Goal: Task Accomplishment & Management: Manage account settings

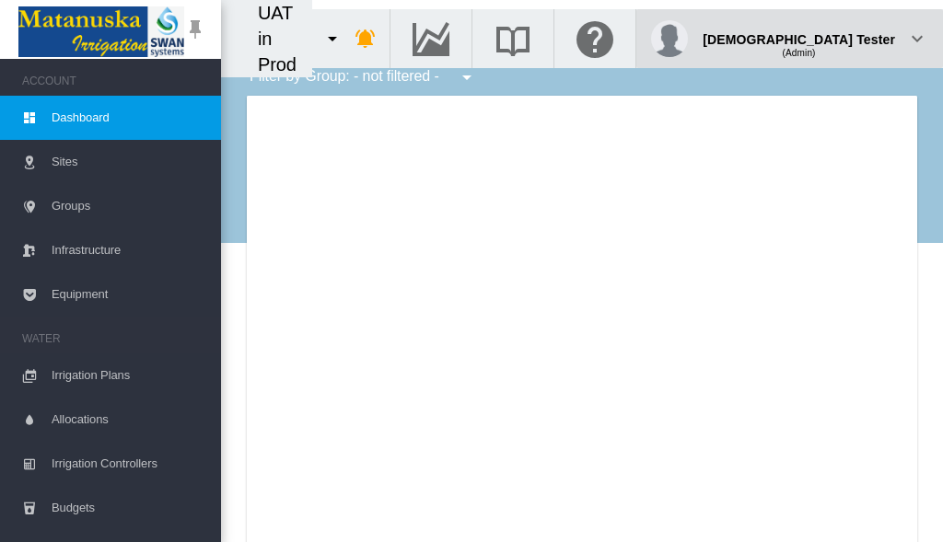
click at [849, 37] on div "(Admin)" at bounding box center [799, 46] width 192 height 18
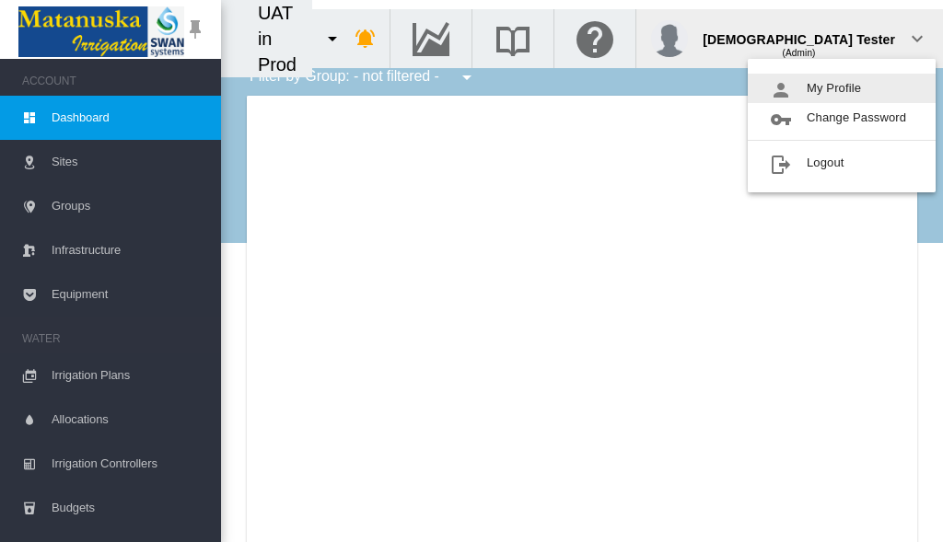
click at [842, 88] on button "My Profile" at bounding box center [842, 88] width 188 height 29
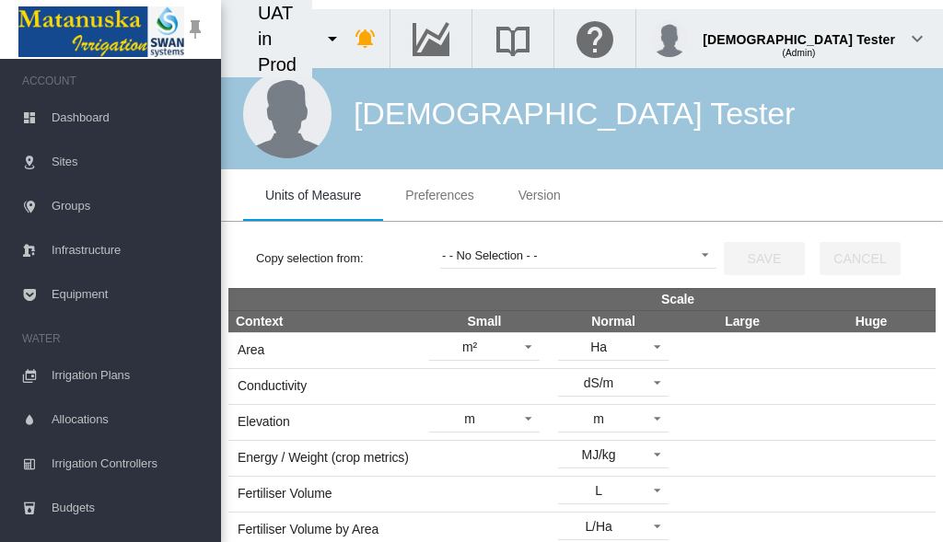
click at [439, 195] on span "Preferences" at bounding box center [439, 195] width 68 height 15
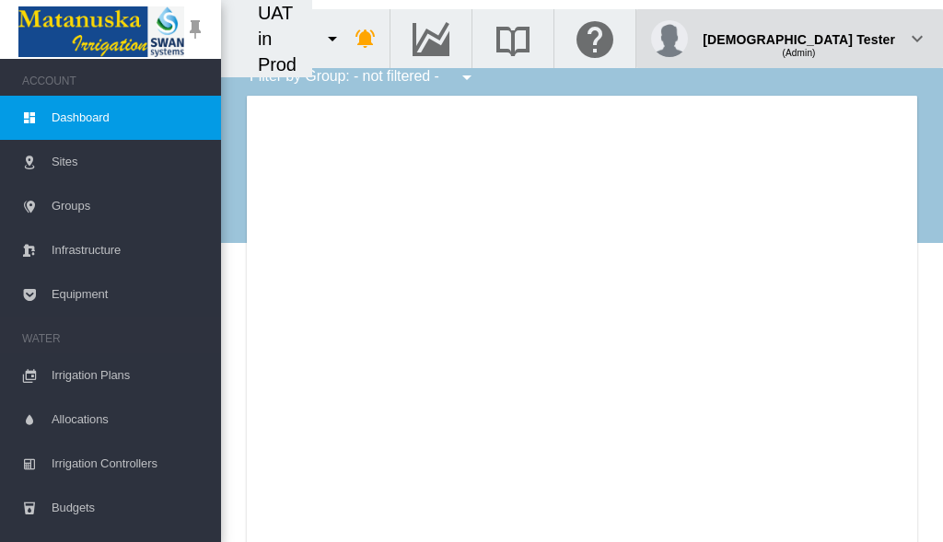
click at [849, 37] on div "(Admin)" at bounding box center [799, 46] width 192 height 18
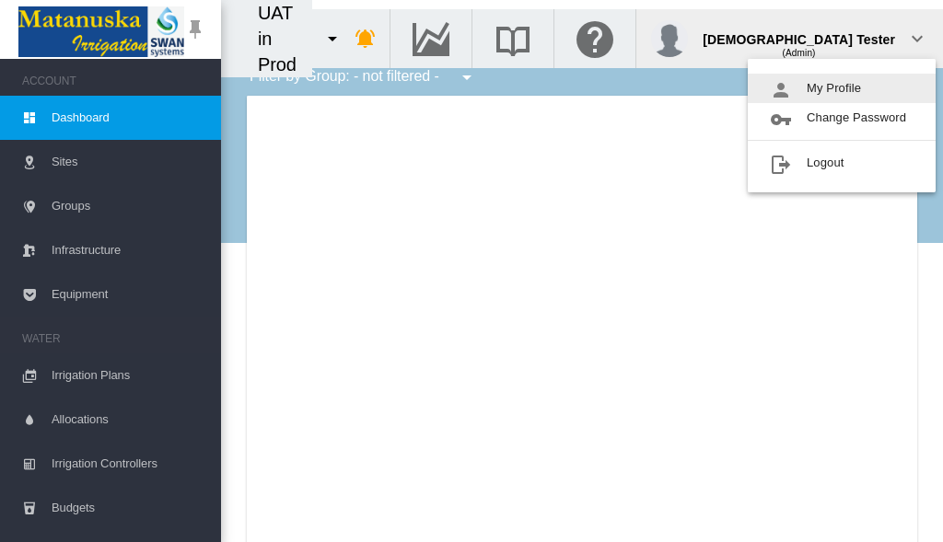
click at [842, 88] on button "My Profile" at bounding box center [842, 88] width 188 height 29
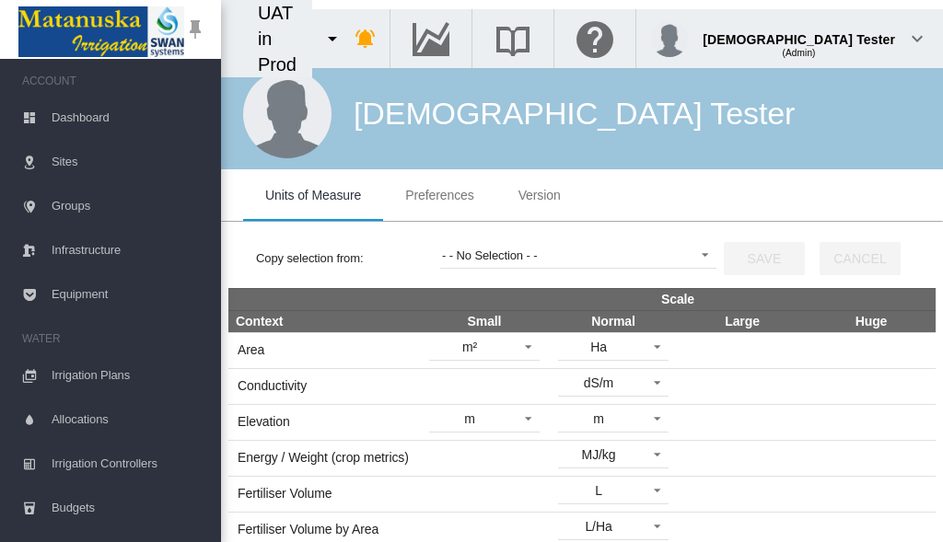
click at [439, 195] on span "Preferences" at bounding box center [439, 195] width 68 height 15
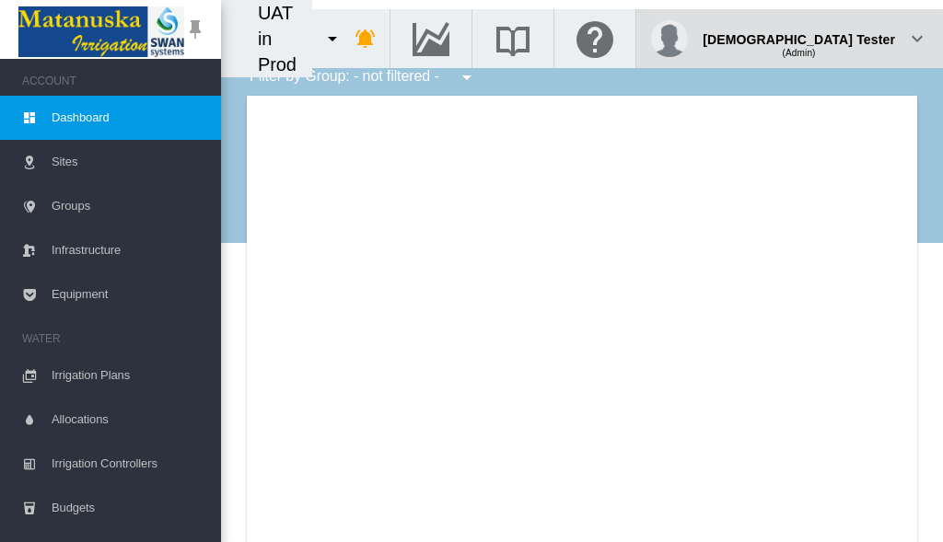
click at [849, 37] on div "(Admin)" at bounding box center [799, 46] width 192 height 18
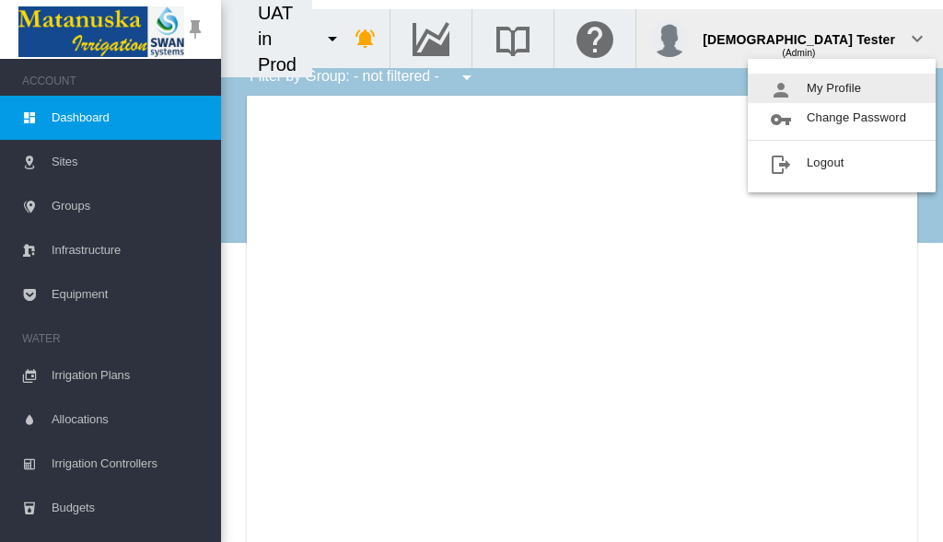
click at [842, 88] on button "My Profile" at bounding box center [842, 88] width 188 height 29
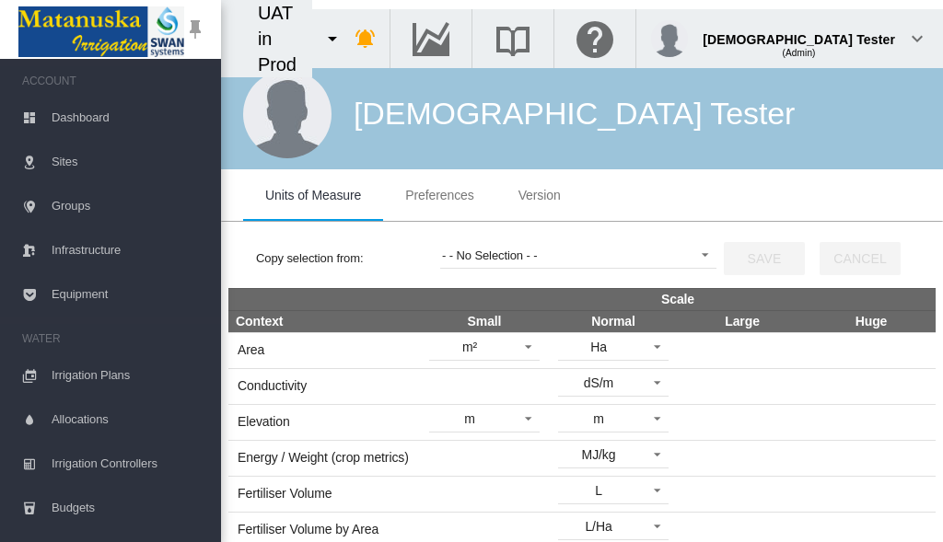
click at [439, 195] on span "Preferences" at bounding box center [439, 195] width 68 height 15
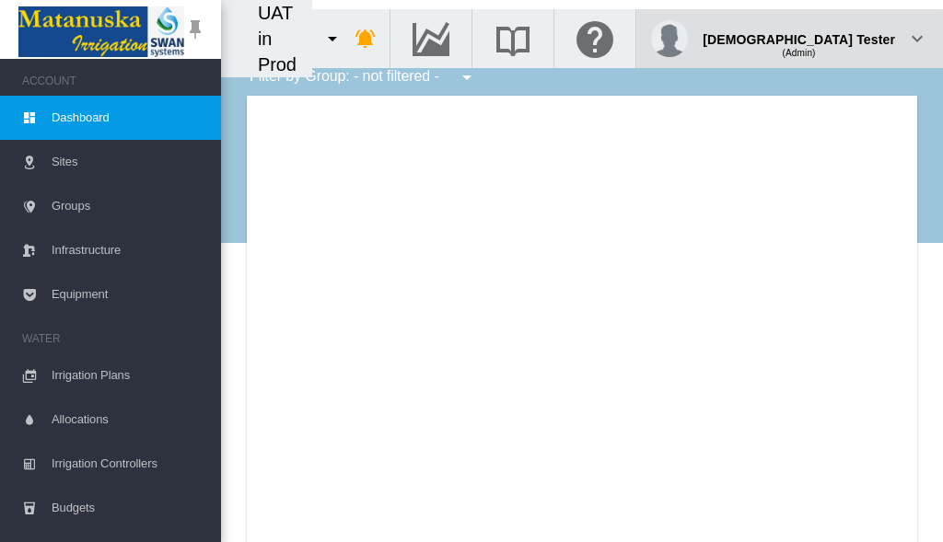
click at [849, 37] on div "(Admin)" at bounding box center [799, 46] width 192 height 18
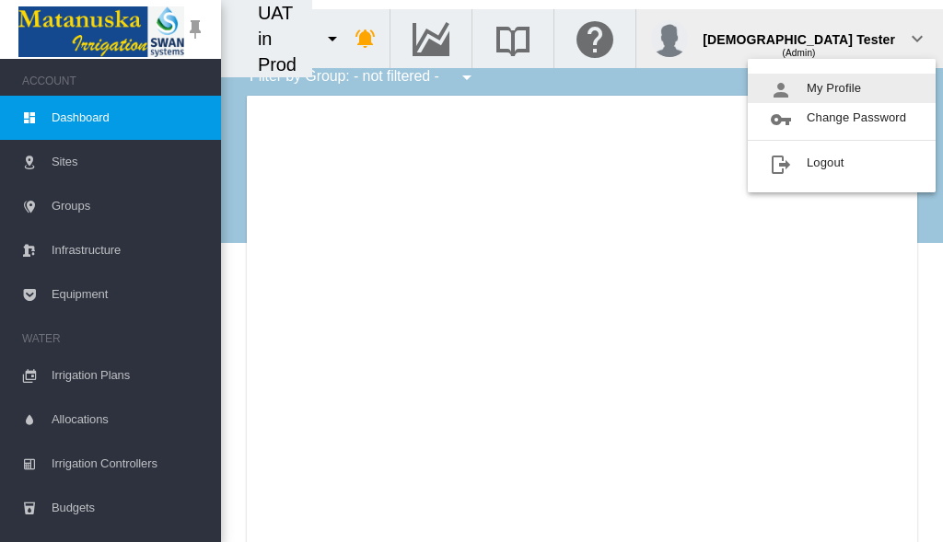
click at [842, 88] on button "My Profile" at bounding box center [842, 88] width 188 height 29
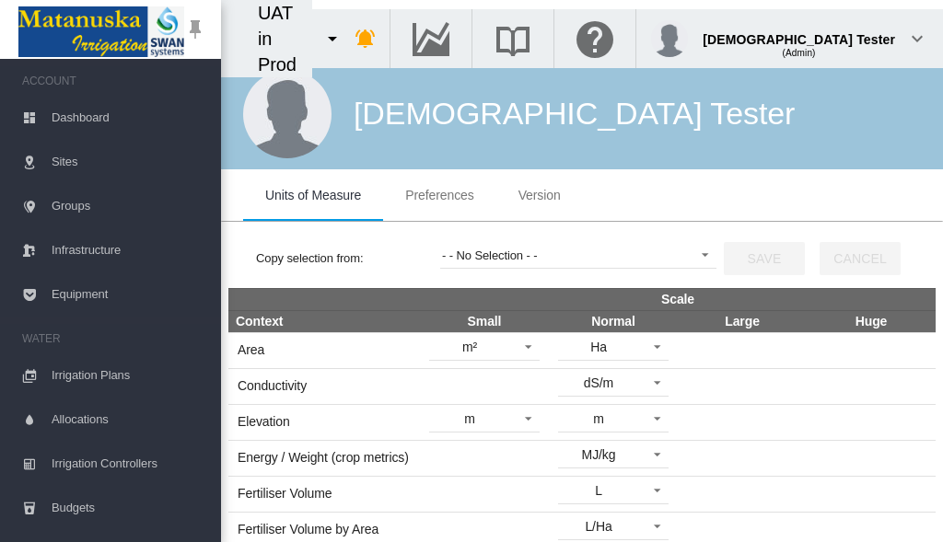
click at [439, 195] on span "Preferences" at bounding box center [439, 195] width 68 height 15
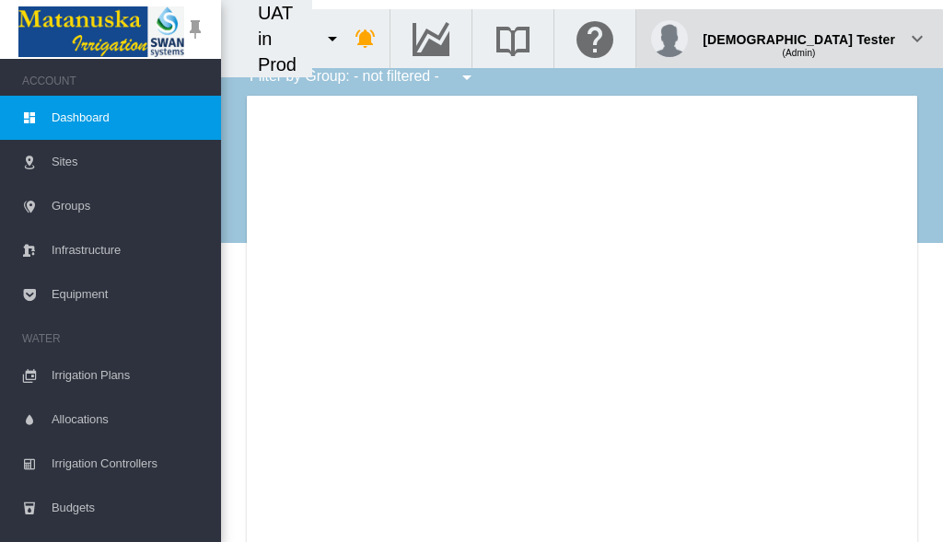
click at [849, 37] on div "(Admin)" at bounding box center [799, 46] width 192 height 18
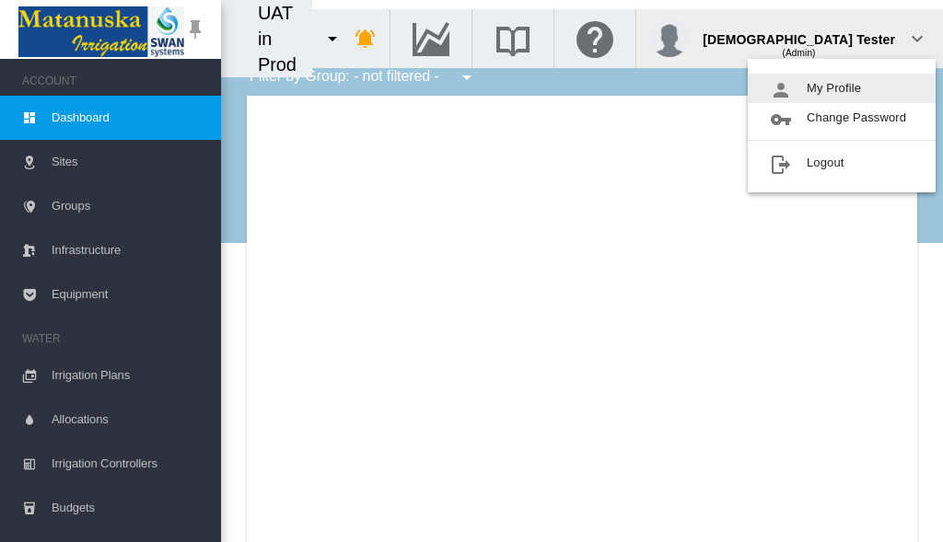
click at [842, 88] on button "My Profile" at bounding box center [842, 88] width 188 height 29
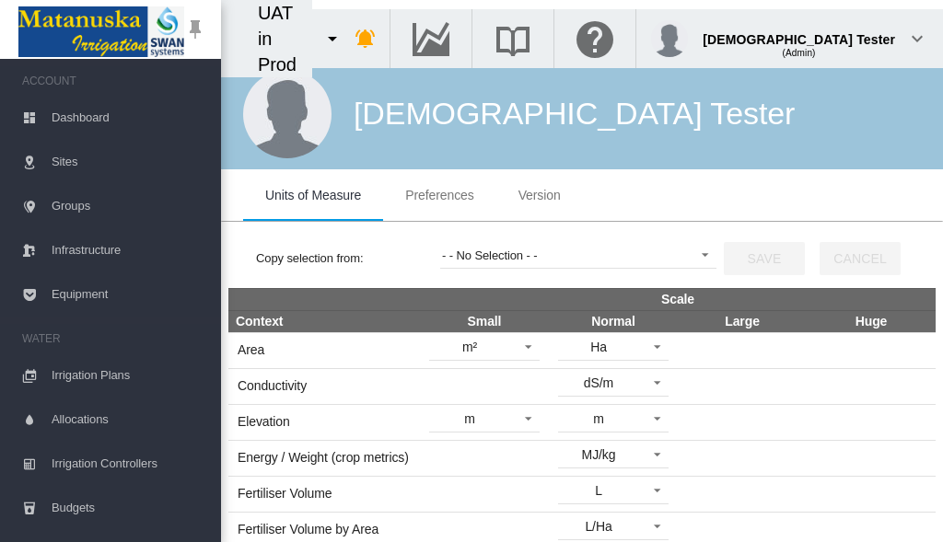
click at [439, 195] on span "Preferences" at bounding box center [439, 195] width 68 height 15
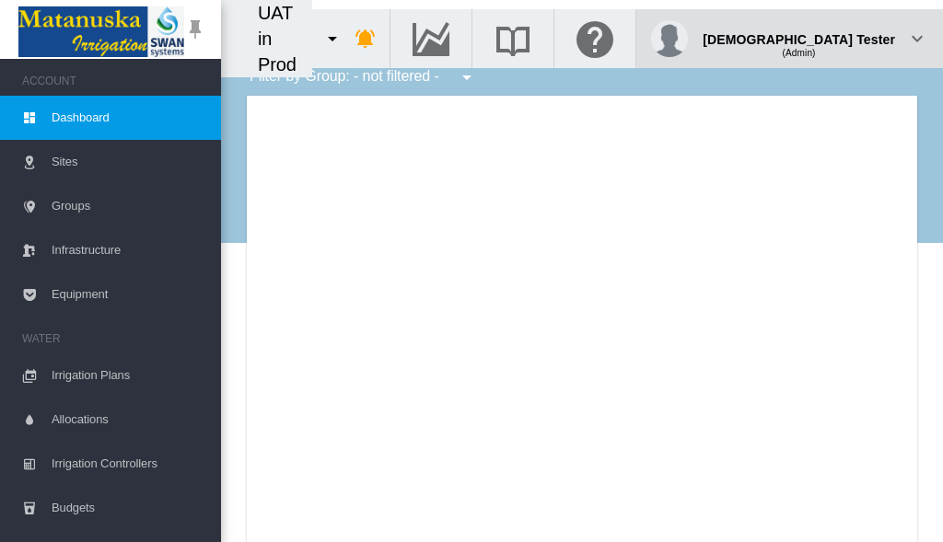
click at [849, 37] on div "(Admin)" at bounding box center [799, 46] width 192 height 18
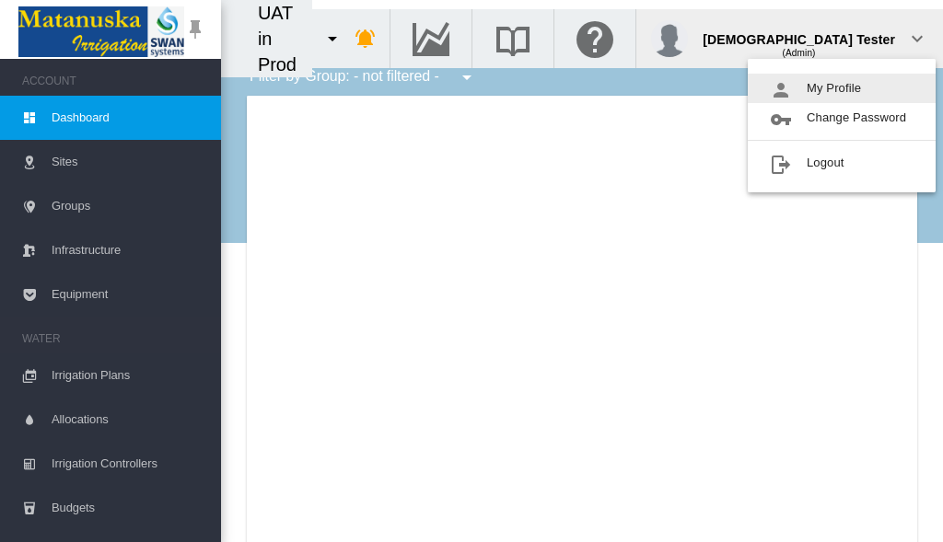
click at [842, 88] on button "My Profile" at bounding box center [842, 88] width 188 height 29
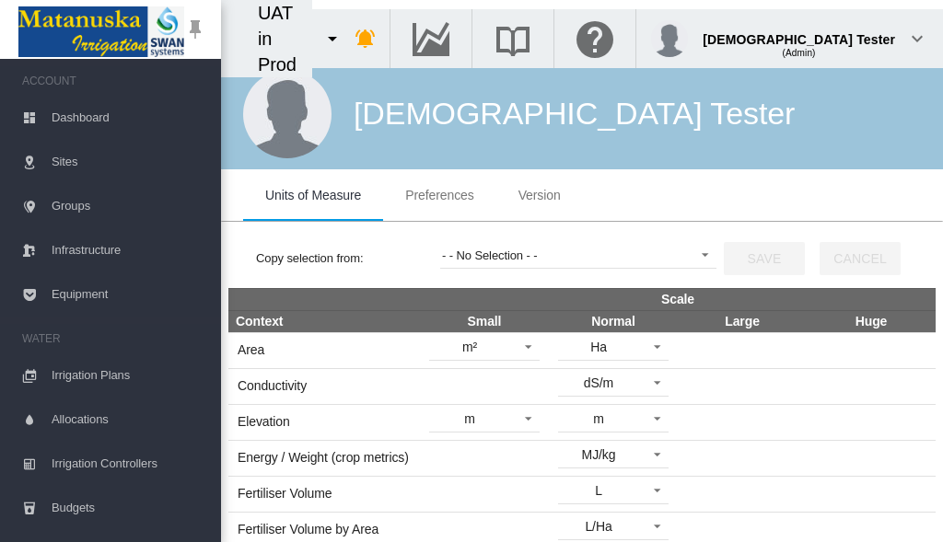
click at [439, 195] on span "Preferences" at bounding box center [439, 195] width 68 height 15
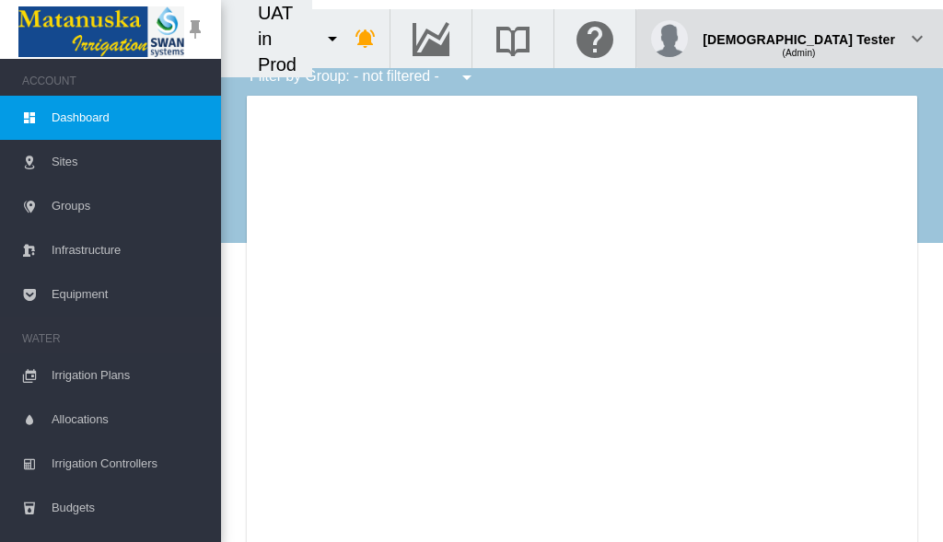
click at [849, 37] on div "(Admin)" at bounding box center [799, 46] width 192 height 18
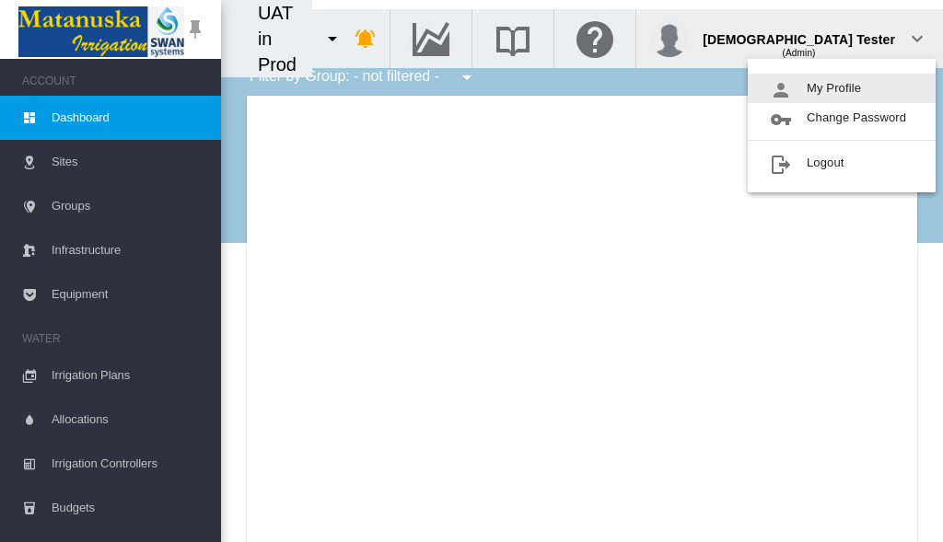
click at [842, 88] on button "My Profile" at bounding box center [842, 88] width 188 height 29
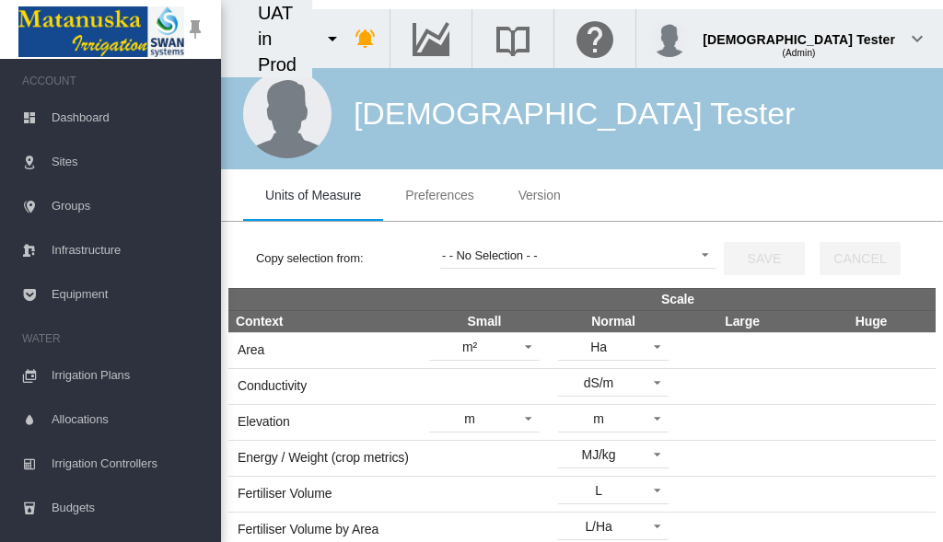
click at [439, 195] on span "Preferences" at bounding box center [439, 195] width 68 height 15
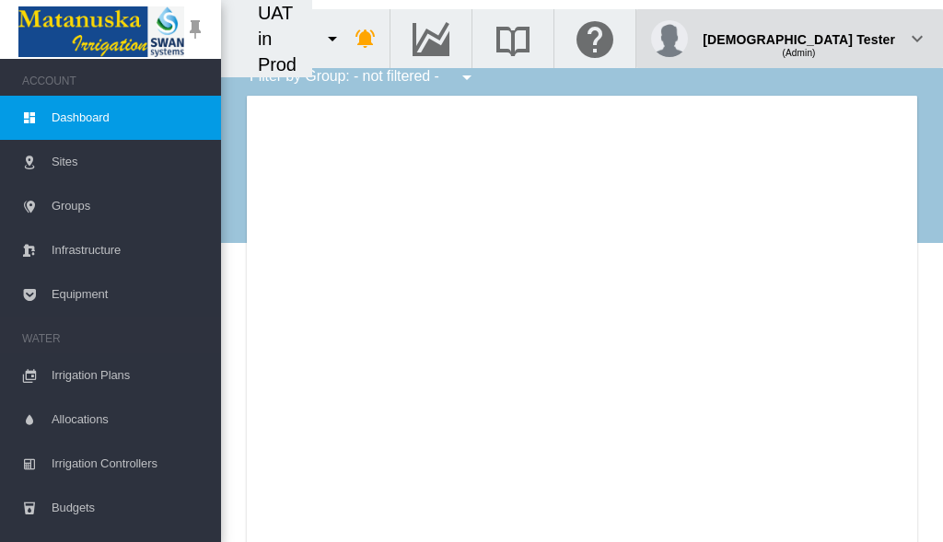
click at [849, 37] on div "(Admin)" at bounding box center [799, 46] width 192 height 18
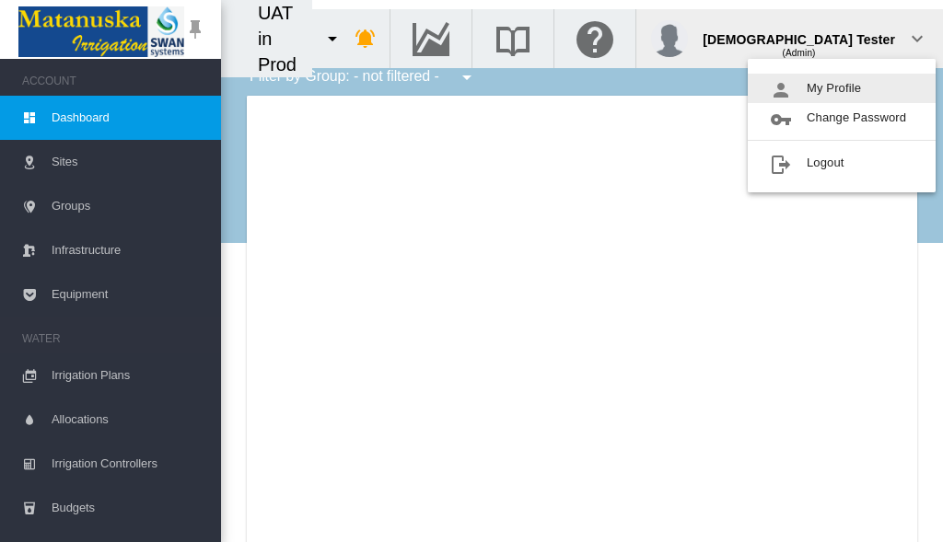
click at [842, 88] on button "My Profile" at bounding box center [842, 88] width 188 height 29
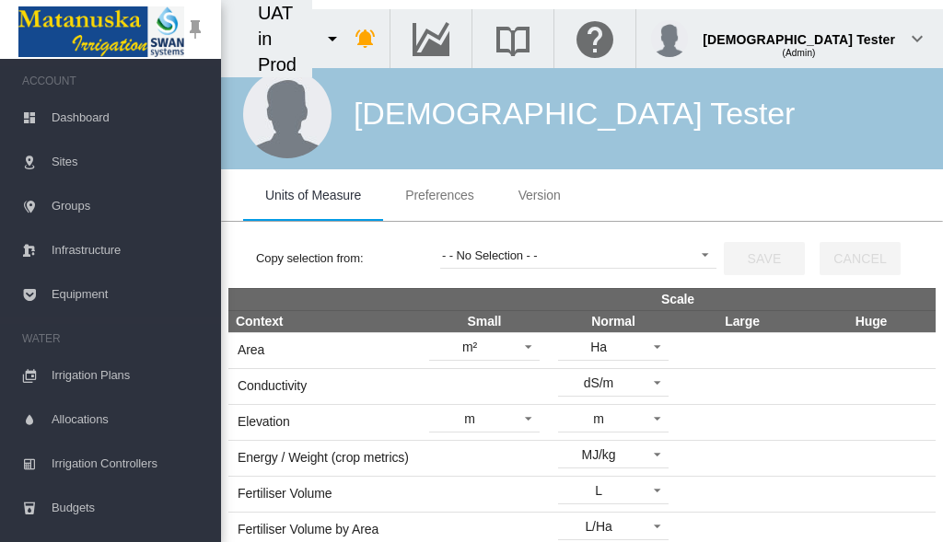
click at [439, 195] on span "Preferences" at bounding box center [439, 195] width 68 height 15
